Goal: Task Accomplishment & Management: Manage account settings

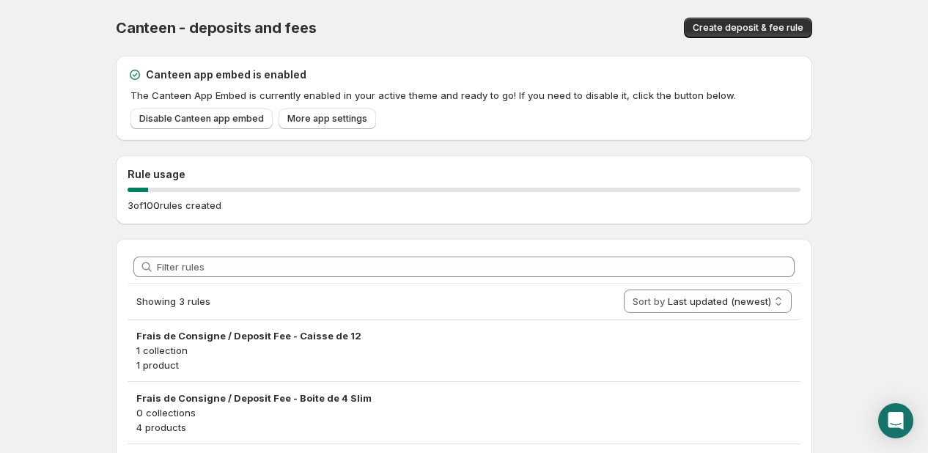
scroll to position [111, 0]
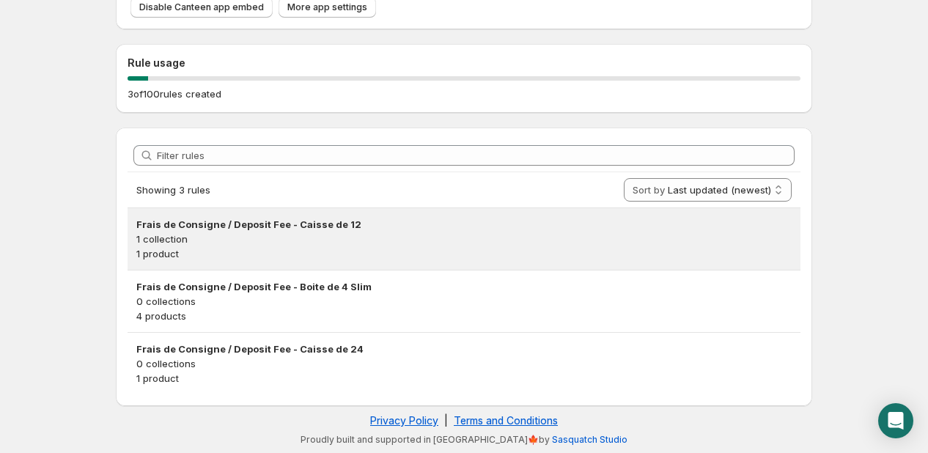
click at [331, 223] on h3 "Frais de Consigne / Deposit Fee - Caisse de 12" at bounding box center [463, 224] width 655 height 15
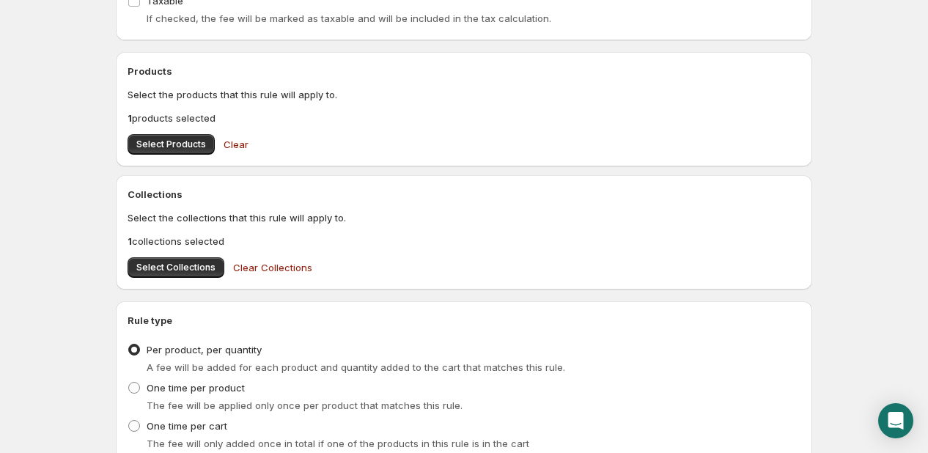
scroll to position [454, 0]
click at [166, 273] on button "Select Collections" at bounding box center [176, 266] width 97 height 21
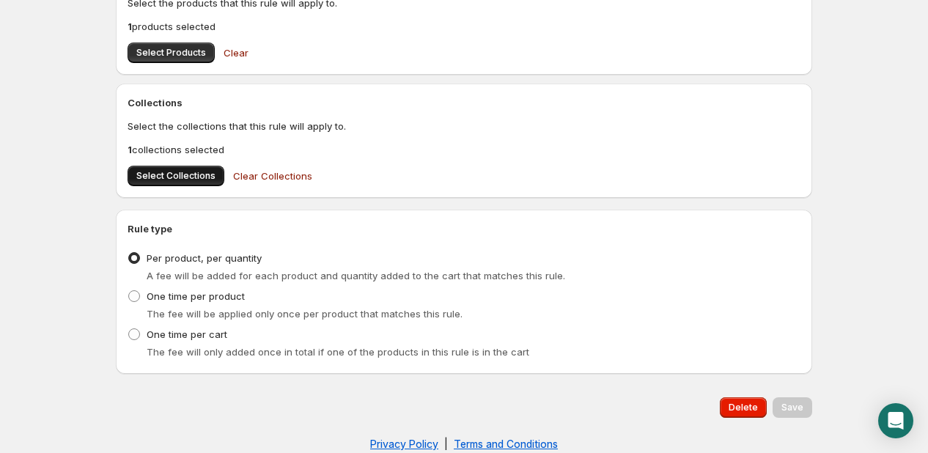
scroll to position [568, 0]
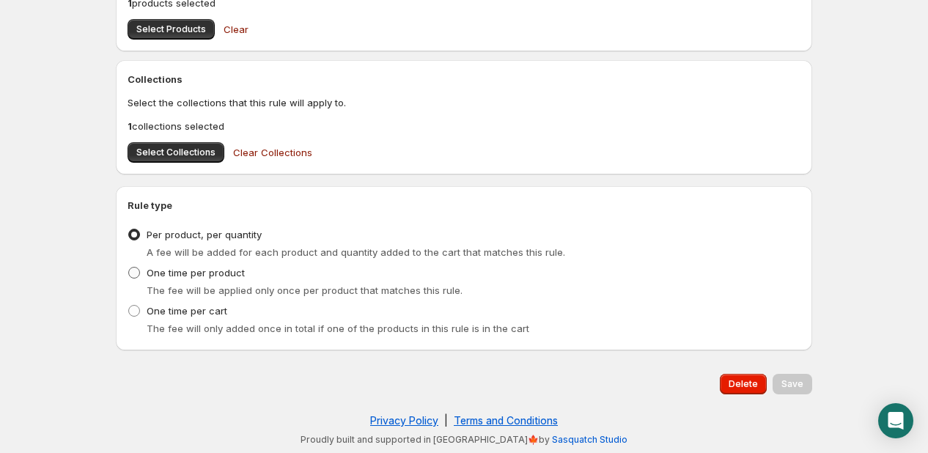
click at [151, 267] on span "One time per product" at bounding box center [196, 273] width 98 height 12
click at [129, 267] on input "One time per product" at bounding box center [128, 267] width 1 height 1
radio input "true"
click at [138, 232] on span at bounding box center [134, 235] width 12 height 12
click at [129, 229] on input "Per product, per quantity" at bounding box center [128, 229] width 1 height 1
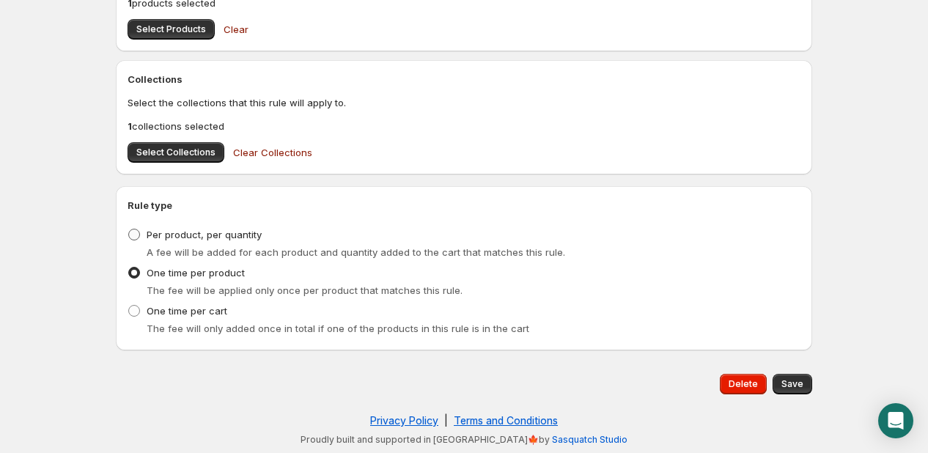
radio input "true"
click at [366, 253] on span "A fee will be added for each product and quantity added to the cart that matche…" at bounding box center [356, 252] width 418 height 12
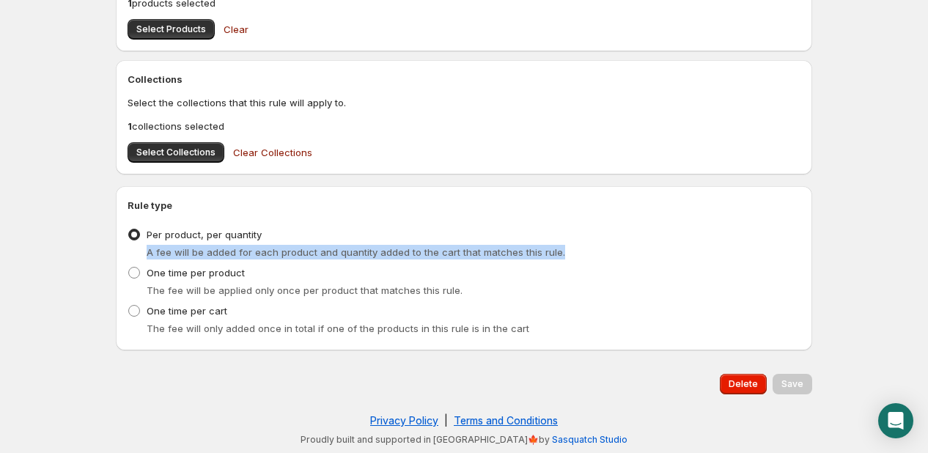
click at [366, 253] on span "A fee will be added for each product and quantity added to the cart that matche…" at bounding box center [356, 252] width 418 height 12
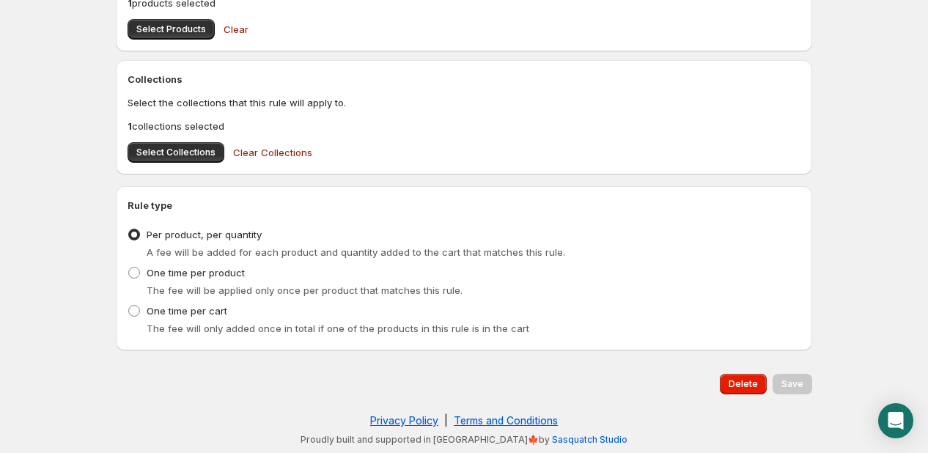
click at [657, 332] on div "The fee will only added once in total if one of the products in this rule is in…" at bounding box center [474, 328] width 654 height 15
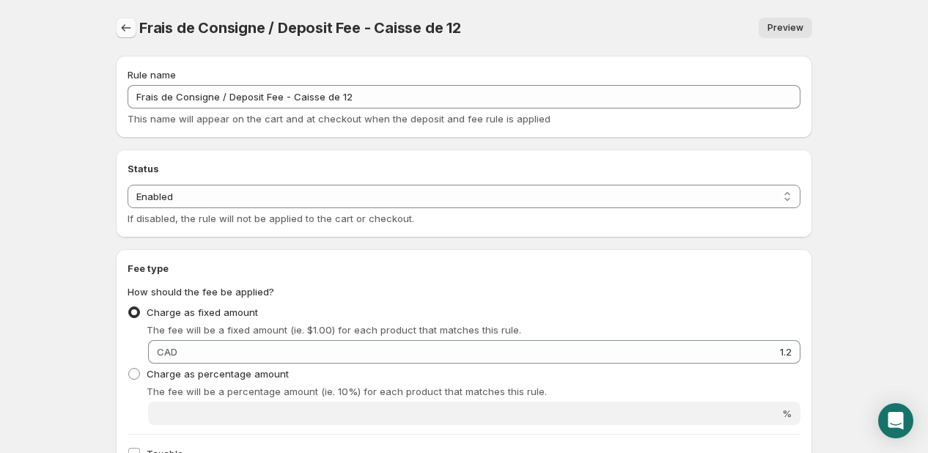
click at [133, 21] on button "Settings" at bounding box center [126, 28] width 21 height 21
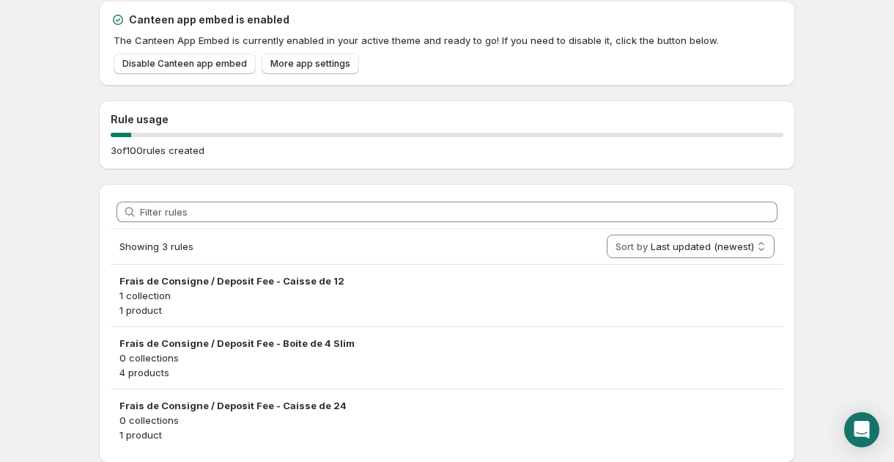
scroll to position [103, 0]
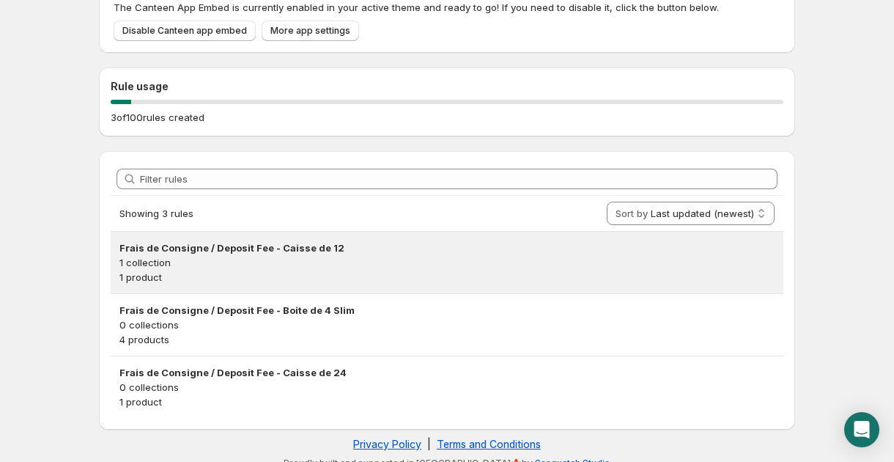
scroll to position [103, 0]
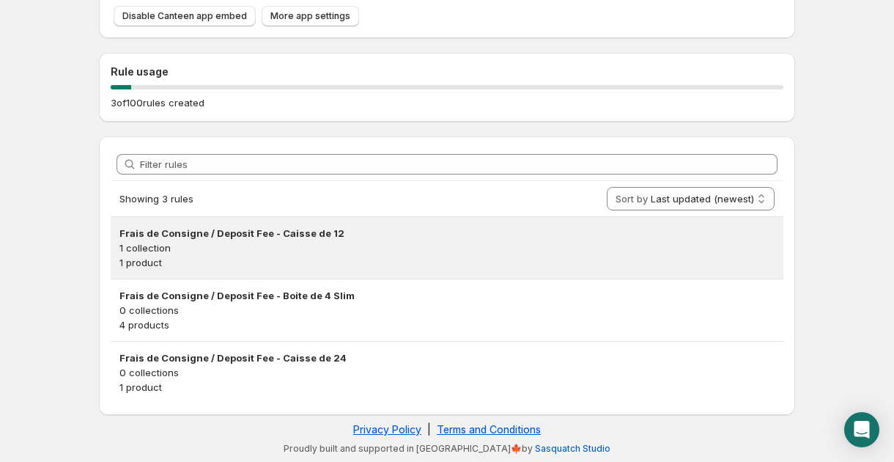
click at [500, 244] on p "1 collection" at bounding box center [446, 247] width 655 height 15
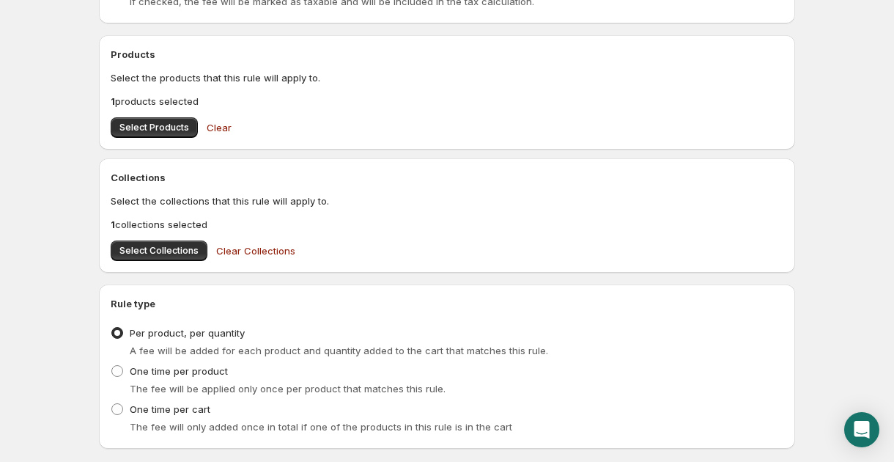
scroll to position [470, 0]
click at [217, 128] on span "Clear" at bounding box center [219, 126] width 25 height 15
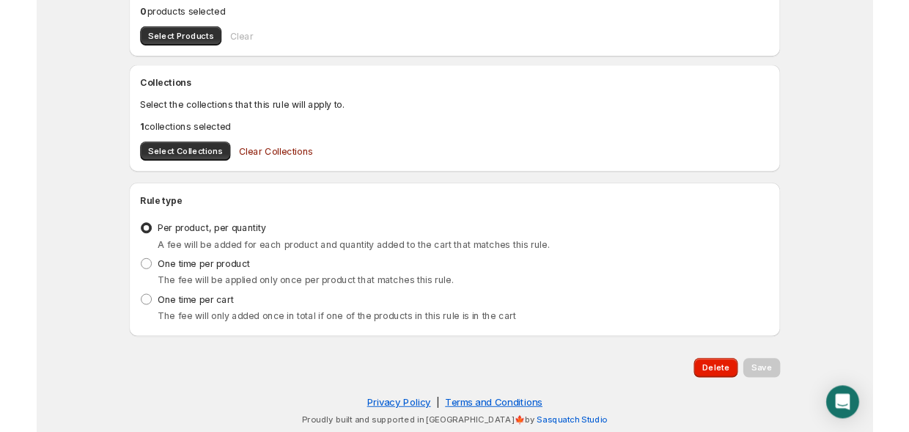
scroll to position [0, 0]
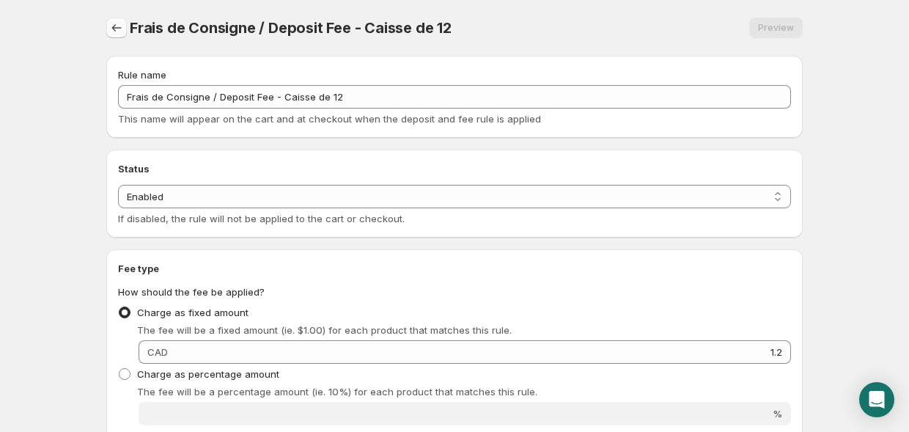
click at [121, 26] on icon "Settings" at bounding box center [116, 28] width 15 height 15
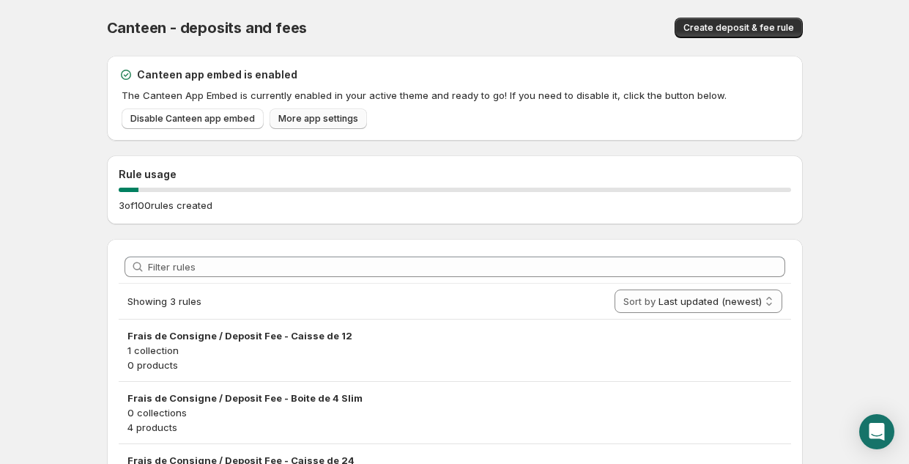
click at [315, 122] on span "More app settings" at bounding box center [318, 119] width 80 height 12
